Goal: Task Accomplishment & Management: Manage account settings

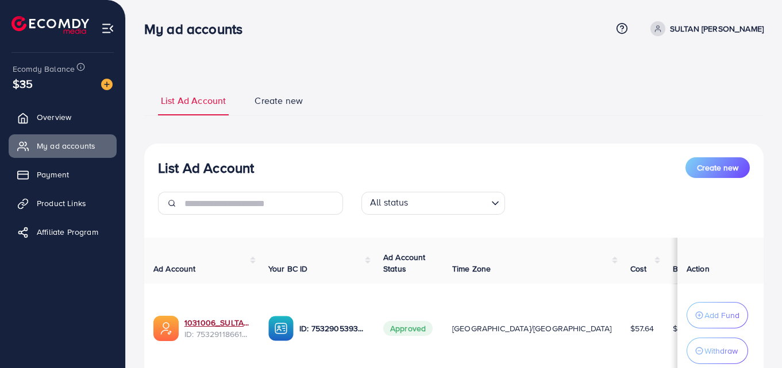
click at [184, 317] on link "1031006_SULTAN MIAN SAHIB MUBARAK_1753892726686" at bounding box center [216, 322] width 65 height 11
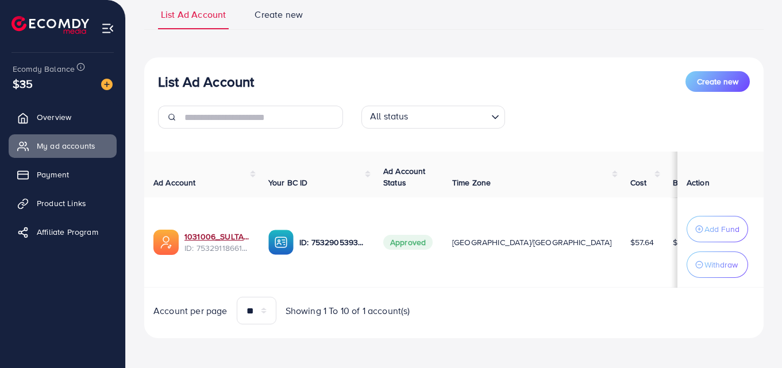
scroll to position [91, 0]
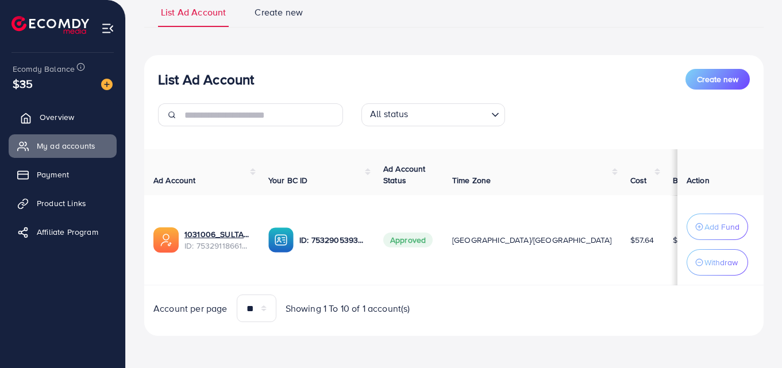
click at [64, 126] on link "Overview" at bounding box center [63, 117] width 108 height 23
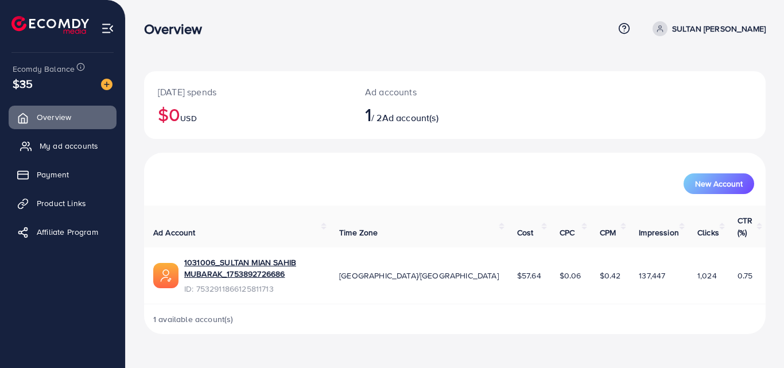
click at [53, 142] on span "My ad accounts" at bounding box center [69, 145] width 59 height 11
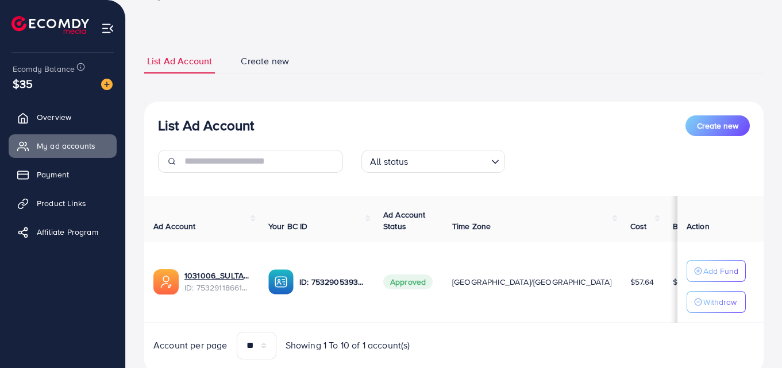
scroll to position [76, 0]
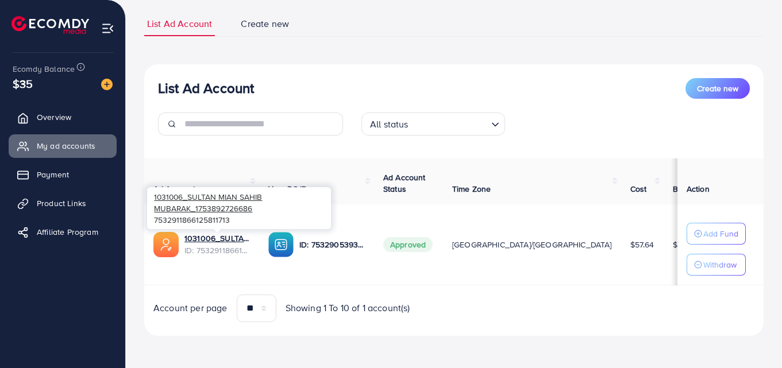
click at [221, 199] on span "1031006_SULTAN MIAN SAHIB MUBARAK_1753892726686" at bounding box center [208, 202] width 108 height 22
click at [225, 229] on div "1031006_SULTAN MIAN SAHIB MUBARAK_1753892726686 7532911866125811713" at bounding box center [239, 208] width 184 height 49
click at [226, 245] on span "ID: 7532911866125811713" at bounding box center [216, 250] width 65 height 11
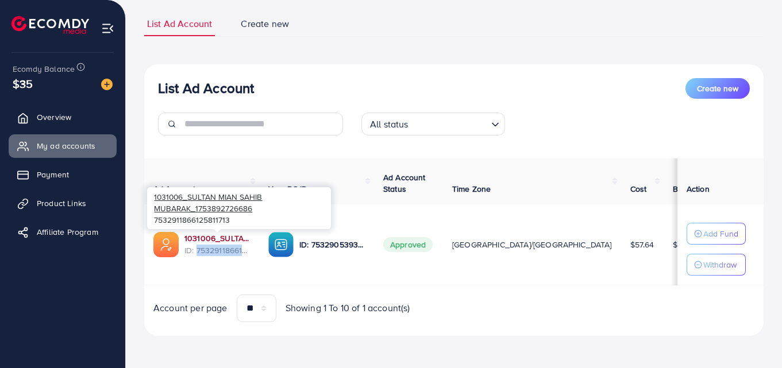
click at [191, 236] on link "1031006_SULTAN MIAN SAHIB MUBARAK_1753892726686" at bounding box center [216, 238] width 65 height 11
click at [249, 252] on span "ID: 7532911866125811713" at bounding box center [216, 250] width 65 height 11
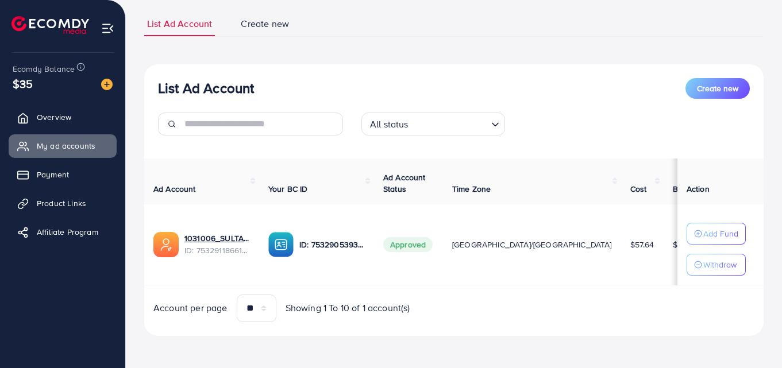
click at [182, 244] on div "1031006_SULTAN MIAN SAHIB MUBARAK_1753892726686 ID: 7532911866125811713" at bounding box center [201, 244] width 96 height 25
click at [195, 275] on td "1031006_SULTAN MIAN SAHIB MUBARAK_1753892726686 ID: 7532911866125811713" at bounding box center [201, 244] width 115 height 81
click at [40, 180] on span "Payment" at bounding box center [56, 174] width 32 height 11
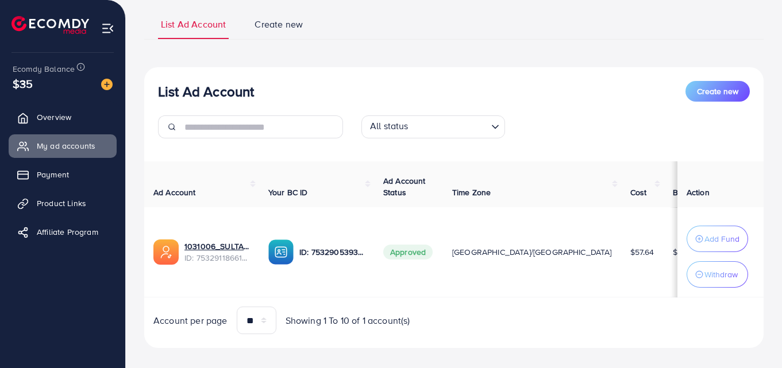
scroll to position [91, 0]
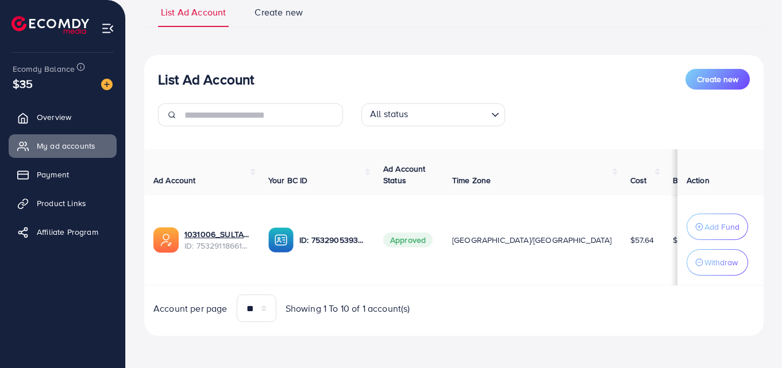
click at [182, 240] on div "1031006_SULTAN MIAN SAHIB MUBARAK_1753892726686 ID: 7532911866125811713" at bounding box center [201, 239] width 96 height 25
click at [219, 216] on td "1031006_SULTAN MIAN SAHIB MUBARAK_1753892726686 ID: 7532911866125811713" at bounding box center [201, 240] width 115 height 90
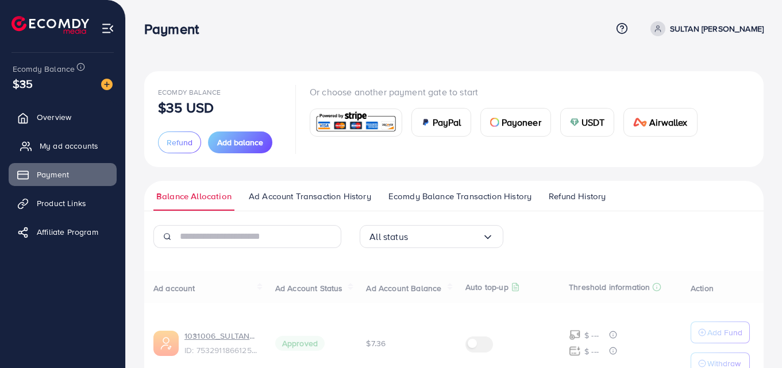
click at [72, 147] on span "My ad accounts" at bounding box center [69, 145] width 59 height 11
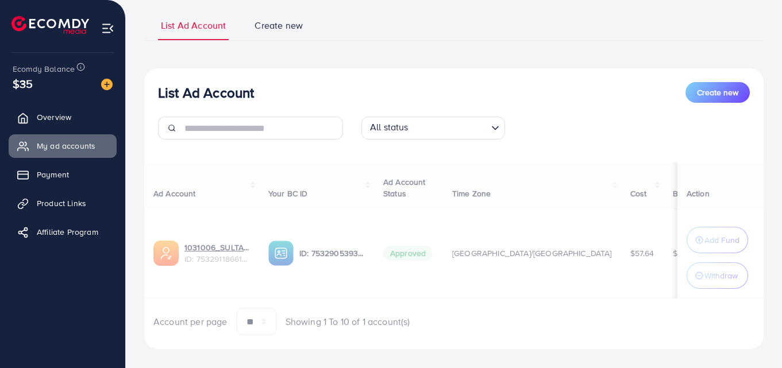
scroll to position [91, 0]
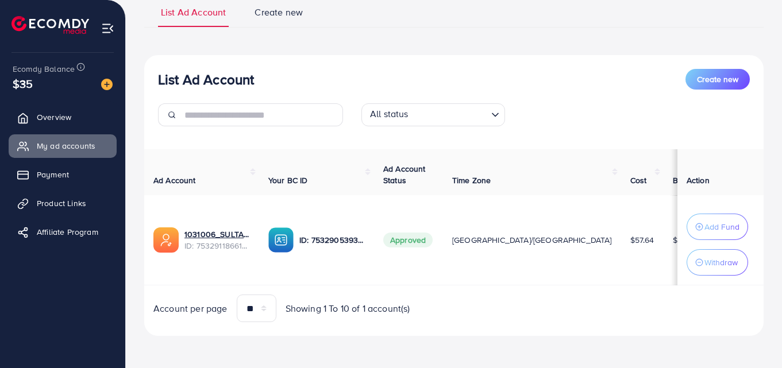
click at [223, 247] on span "ID: 7532911866125811713" at bounding box center [216, 245] width 65 height 11
click at [207, 196] on td "1031006_SULTAN MIAN SAHIB MUBARAK_1753892726686 ID: 7532911866125811713" at bounding box center [201, 240] width 115 height 90
click at [211, 205] on span "1031006_SULTAN MIAN SAHIB MUBARAK_1753892726686" at bounding box center [208, 198] width 108 height 22
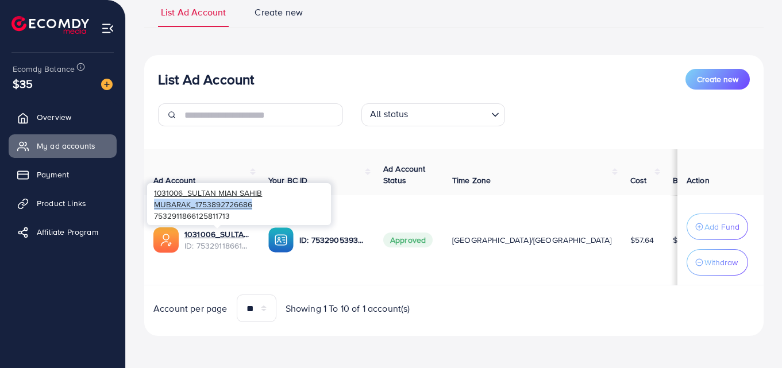
click at [211, 205] on span "1031006_SULTAN MIAN SAHIB MUBARAK_1753892726686" at bounding box center [208, 198] width 108 height 22
click at [272, 209] on div "1031006_SULTAN MIAN SAHIB MUBARAK_1753892726686 7532911866125811713" at bounding box center [239, 203] width 184 height 41
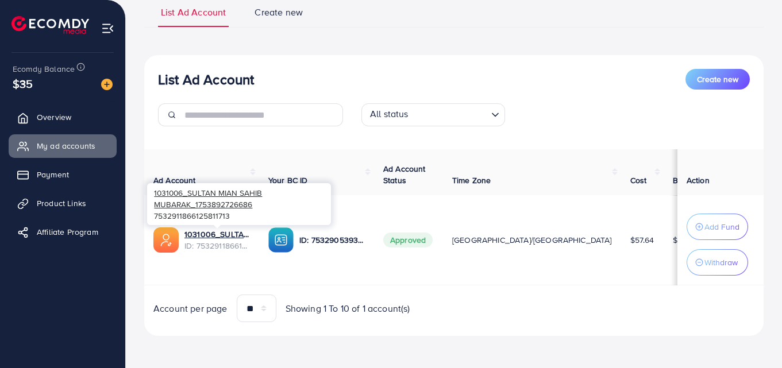
click at [271, 189] on div "1031006_SULTAN MIAN SAHIB MUBARAK_1753892726686 7532911866125811713" at bounding box center [239, 203] width 184 height 41
click at [169, 242] on img at bounding box center [165, 239] width 25 height 25
click at [172, 238] on img at bounding box center [165, 239] width 25 height 25
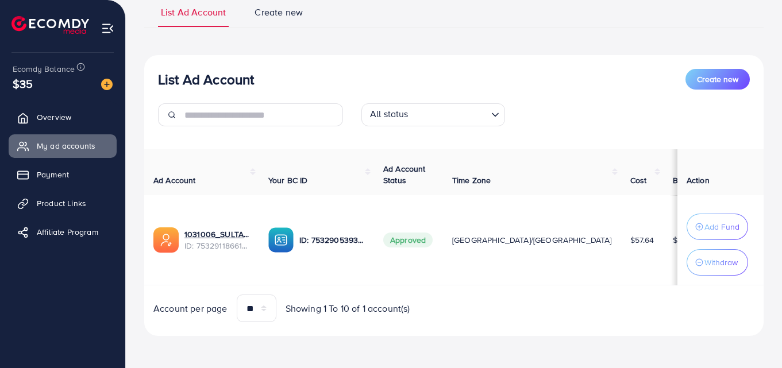
click at [252, 234] on td "1031006_SULTAN MIAN SAHIB MUBARAK_1753892726686 ID: 7532911866125811713" at bounding box center [201, 240] width 115 height 90
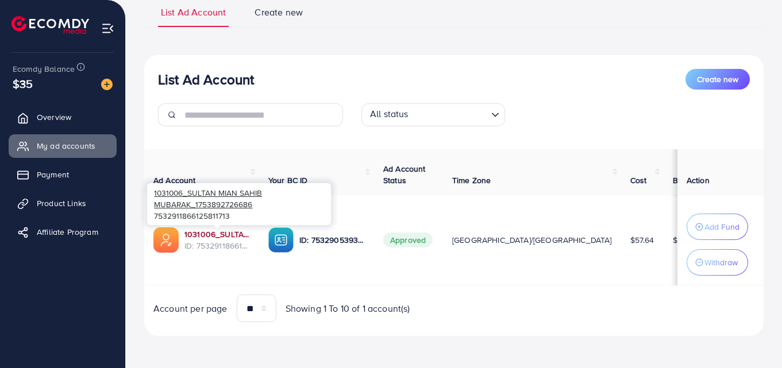
click at [245, 233] on link "1031006_SULTAN MIAN SAHIB MUBARAK_1753892726686" at bounding box center [216, 234] width 65 height 11
